Goal: Information Seeking & Learning: Check status

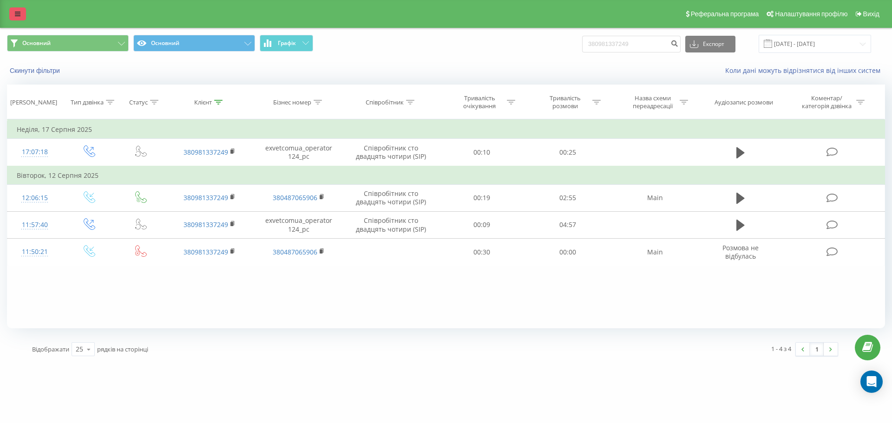
click at [24, 17] on link at bounding box center [17, 13] width 17 height 13
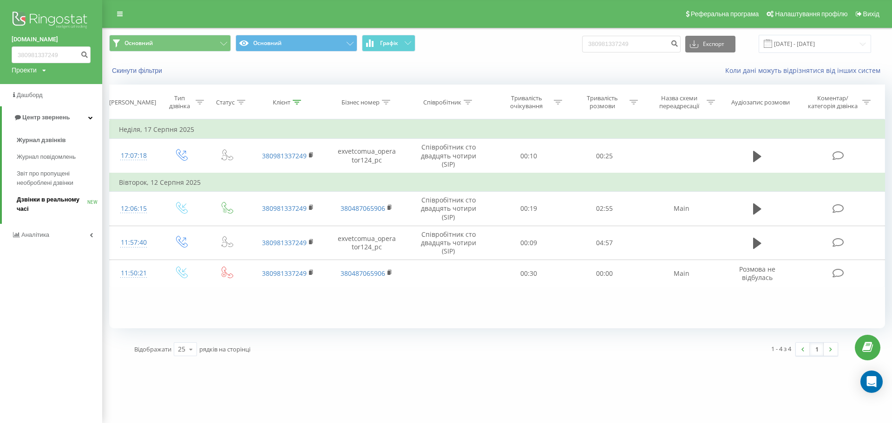
click at [39, 202] on span "Дзвінки в реальному часі" at bounding box center [52, 204] width 71 height 19
click at [52, 203] on span "Дзвінки в реальному часі" at bounding box center [52, 204] width 71 height 19
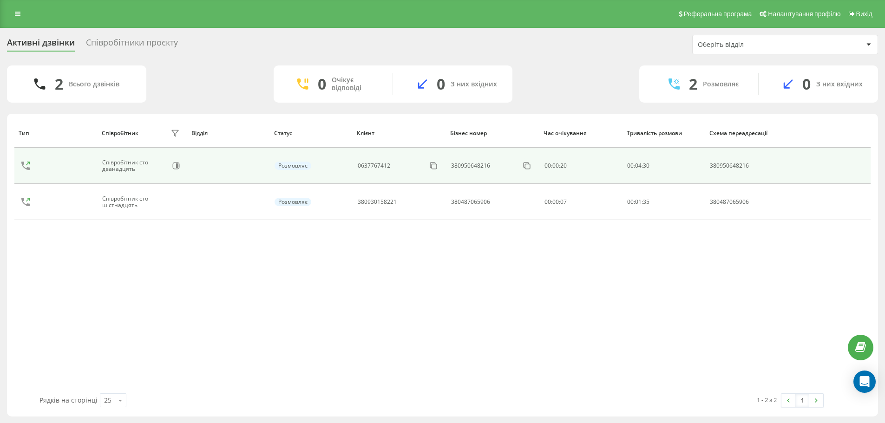
click at [108, 161] on div "Співробітник сто дванадцять" at bounding box center [134, 165] width 65 height 13
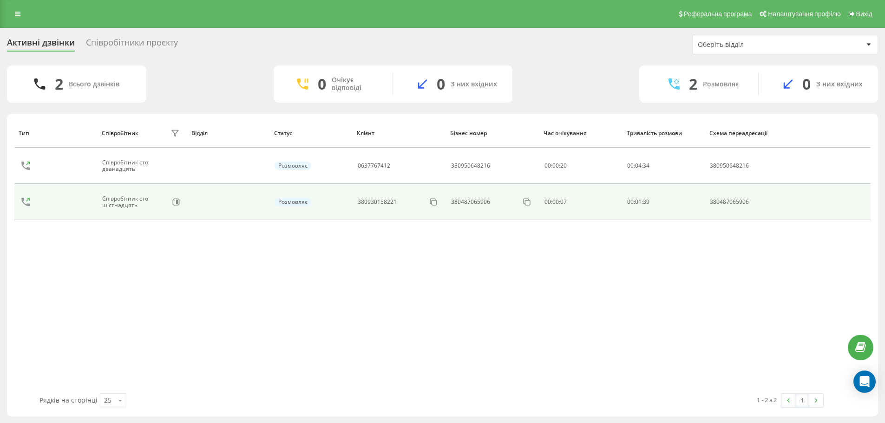
click at [110, 207] on div "Співробітник сто шістнадцять" at bounding box center [134, 201] width 65 height 13
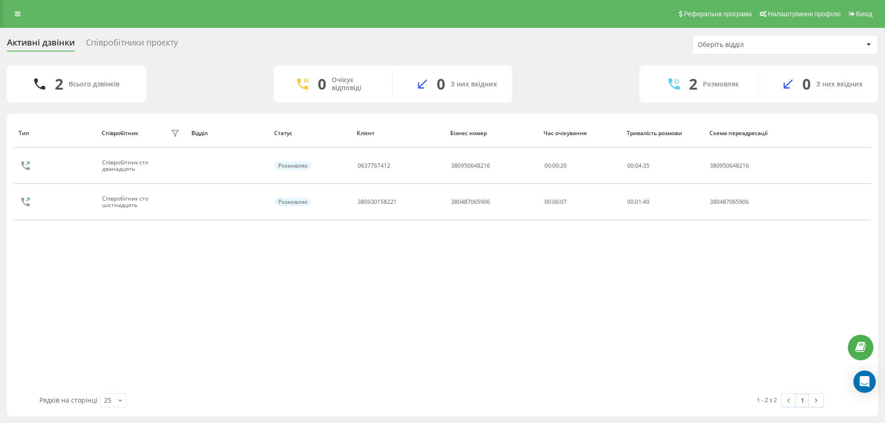
click at [12, 201] on div "Тип Співробітник фільтру Відділ Статус Клієнт Бізнес номер Час очікування Трива…" at bounding box center [442, 265] width 871 height 303
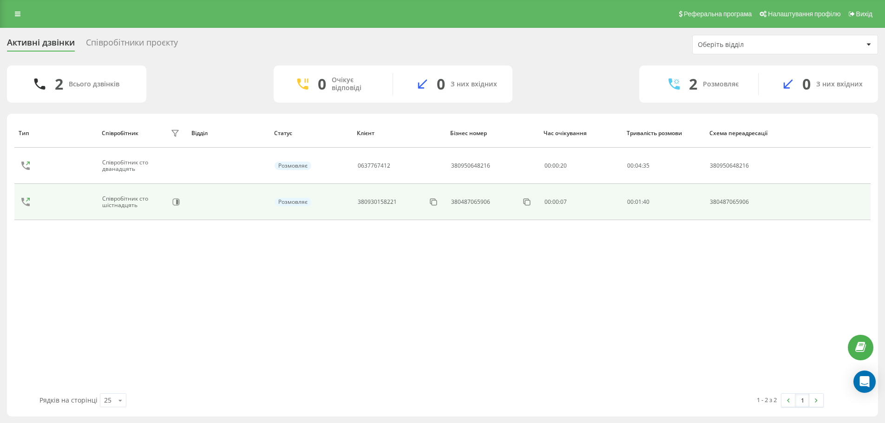
click at [26, 199] on icon at bounding box center [25, 202] width 22 height 22
click at [292, 200] on div "Розмовляє" at bounding box center [292, 202] width 37 height 8
click at [424, 211] on td "380930158221" at bounding box center [398, 202] width 93 height 36
click at [467, 211] on td "380487065906" at bounding box center [492, 202] width 93 height 36
click at [245, 197] on td at bounding box center [228, 202] width 83 height 36
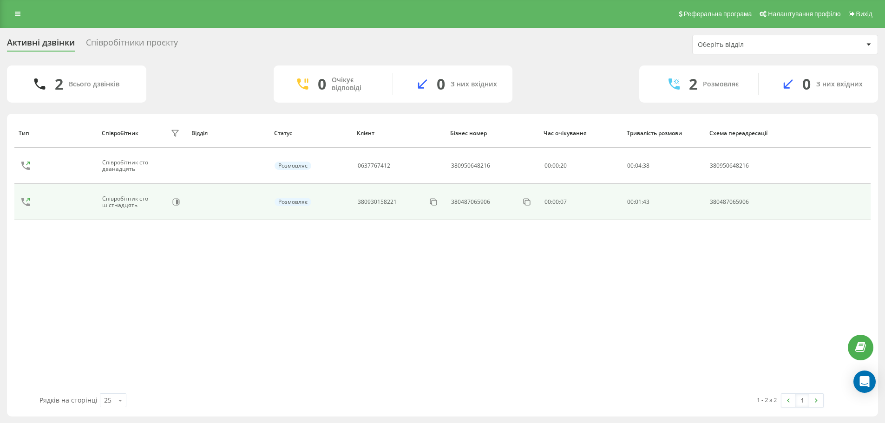
click at [191, 189] on td at bounding box center [228, 202] width 83 height 36
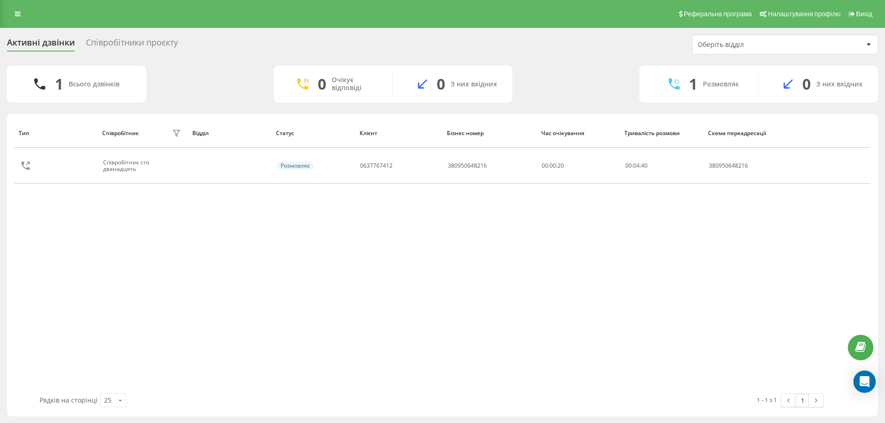
drag, startPoint x: 185, startPoint y: 279, endPoint x: 376, endPoint y: 75, distance: 278.6
click at [192, 264] on div "Тип Співробітник фільтру Відділ Статус Клієнт Бізнес номер Час очікування Трива…" at bounding box center [442, 255] width 856 height 275
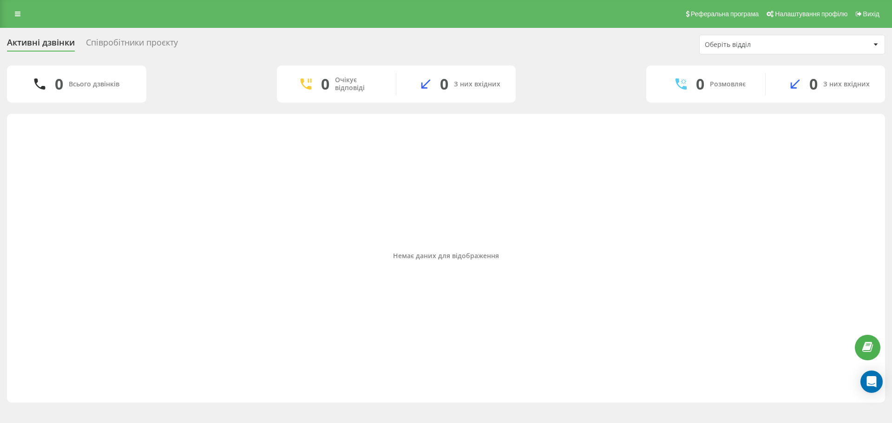
click at [99, 40] on div "Співробітники проєкту" at bounding box center [132, 45] width 92 height 14
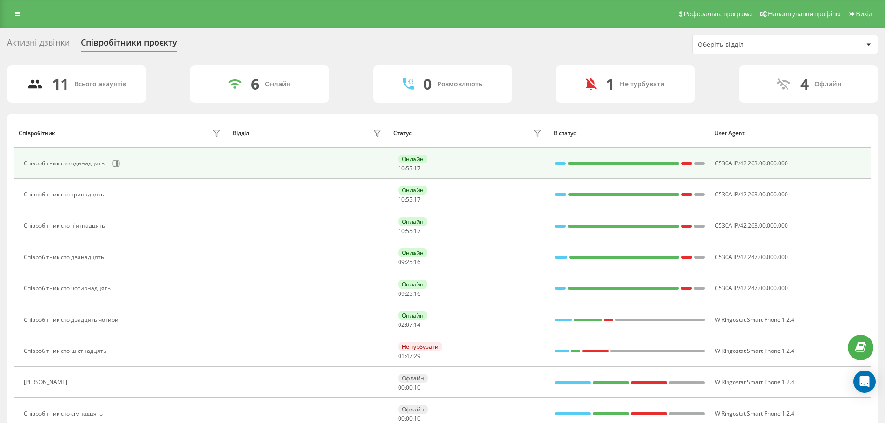
click at [366, 171] on td at bounding box center [308, 163] width 161 height 31
click at [421, 158] on div "Онлайн" at bounding box center [412, 159] width 29 height 9
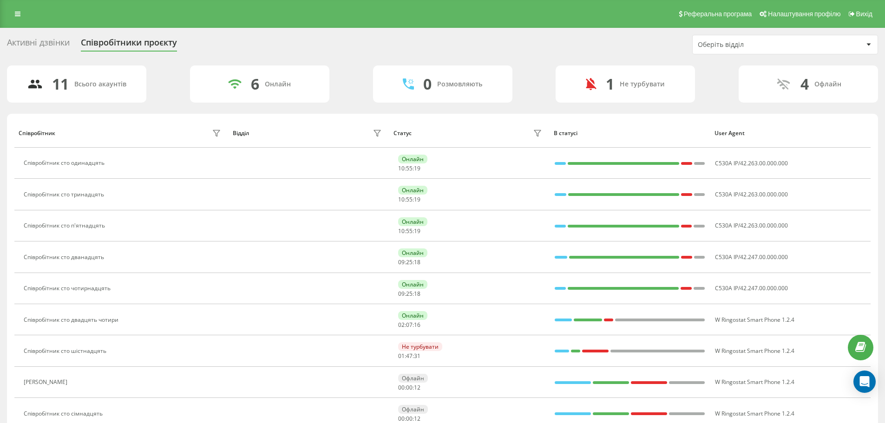
click at [54, 49] on div "Активні дзвінки" at bounding box center [38, 45] width 63 height 14
click at [46, 50] on div "Активні дзвінки" at bounding box center [38, 45] width 63 height 14
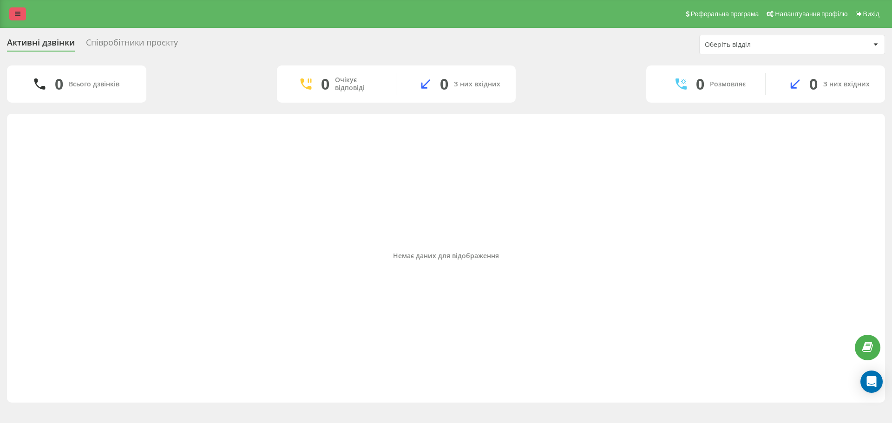
click at [20, 13] on icon at bounding box center [18, 14] width 6 height 7
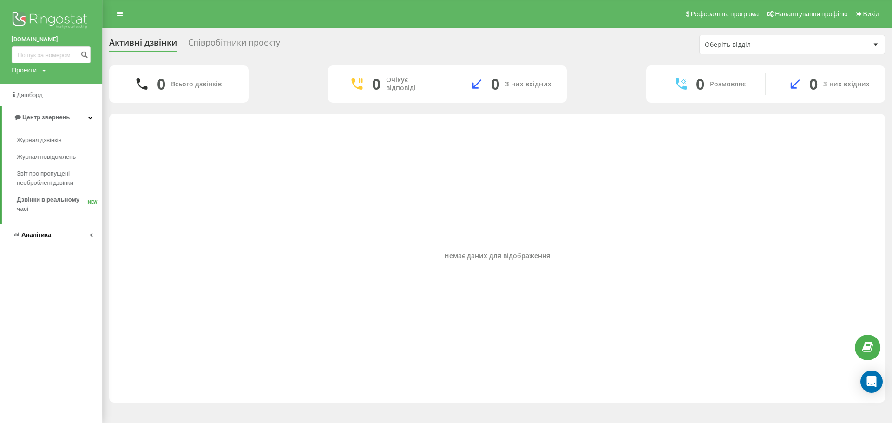
click at [90, 236] on icon at bounding box center [91, 235] width 3 height 5
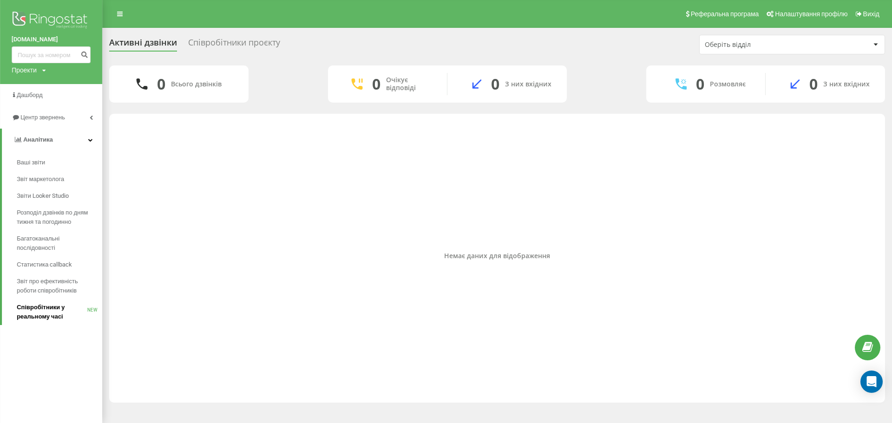
click at [51, 319] on span "Співробітники у реальному часі" at bounding box center [52, 312] width 71 height 19
